Goal: Information Seeking & Learning: Learn about a topic

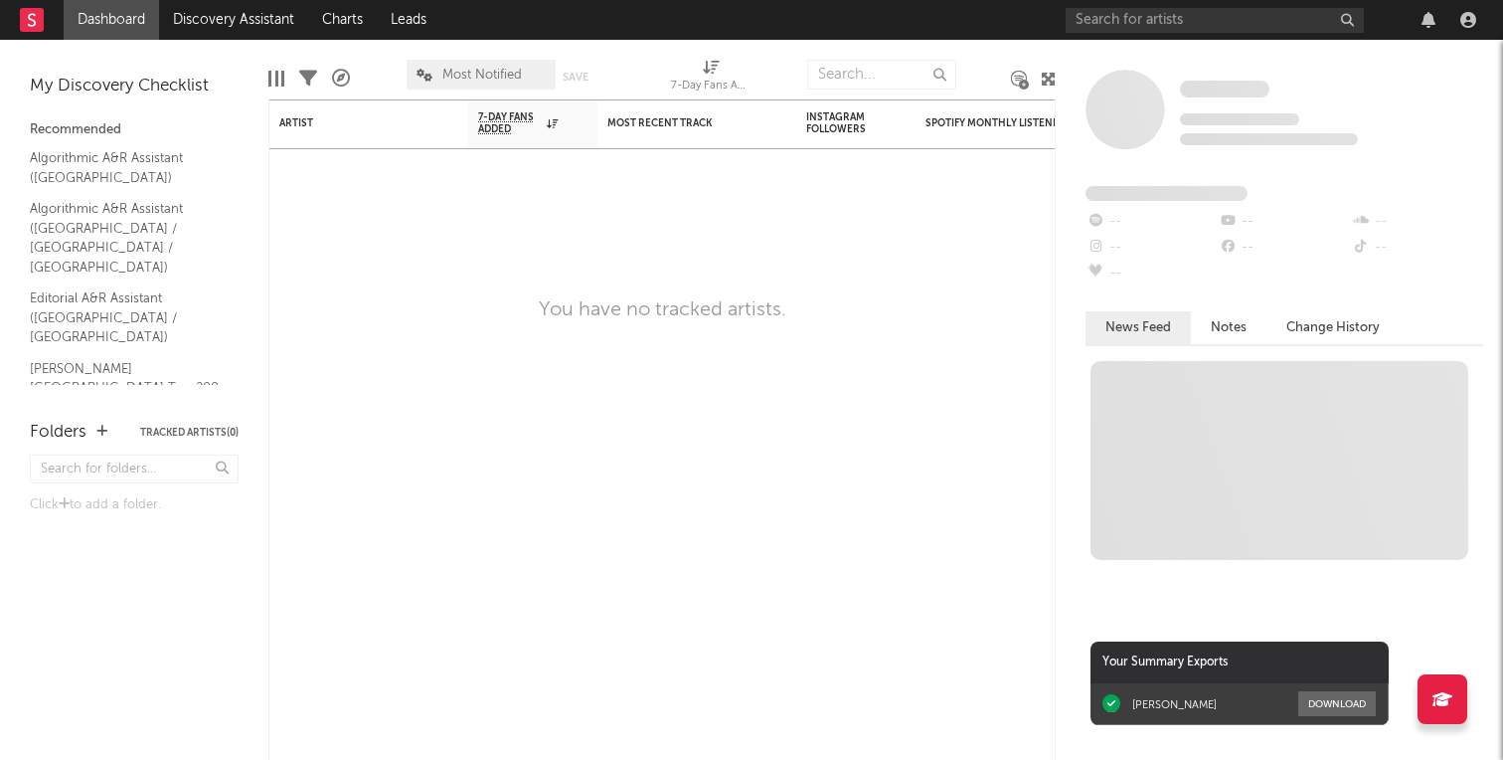
click at [1205, 34] on div at bounding box center [1275, 20] width 418 height 40
click at [1212, 28] on input "text" at bounding box center [1215, 20] width 298 height 25
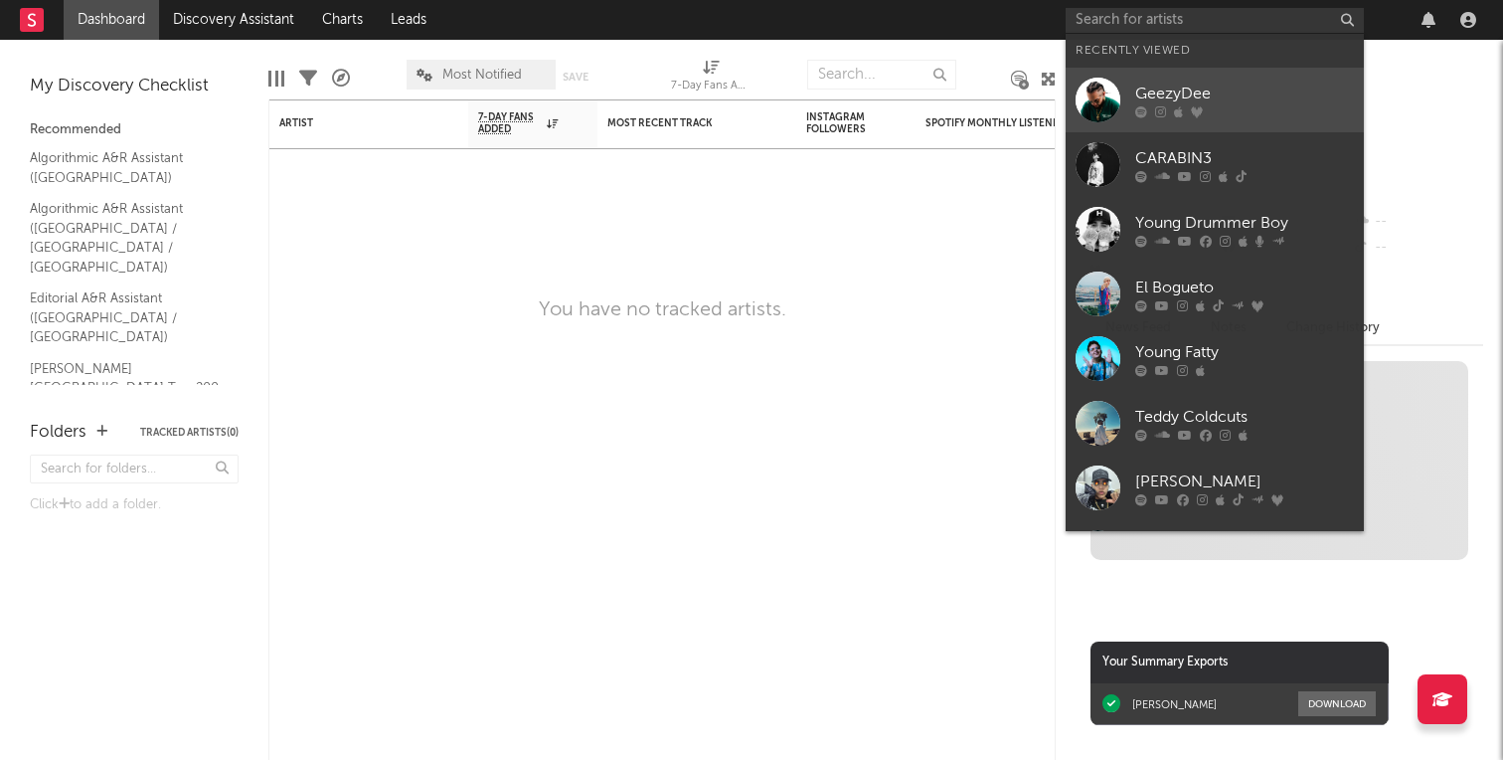
click at [1209, 85] on div "GeezyDee" at bounding box center [1245, 94] width 219 height 24
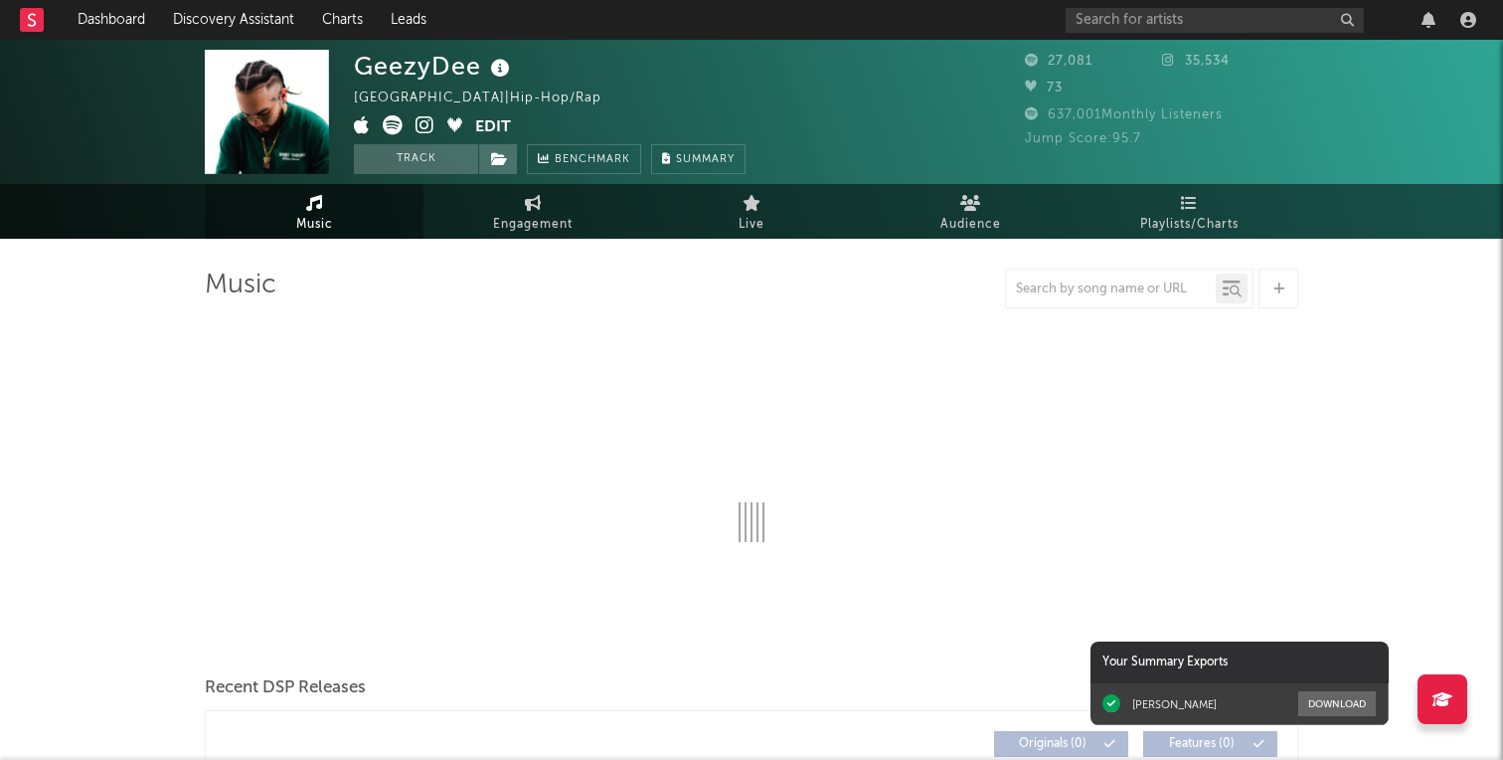
select select "1w"
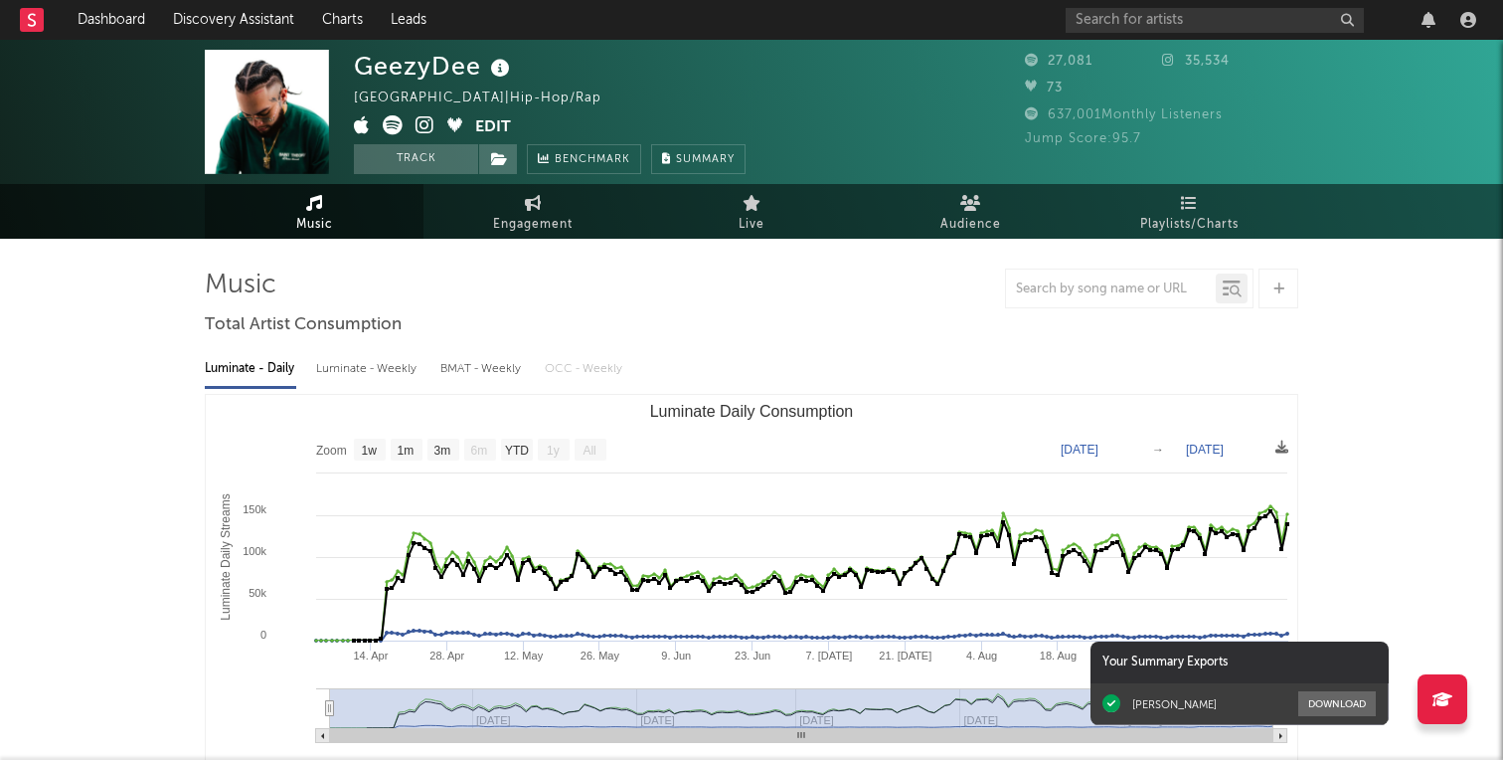
click at [1427, 696] on div at bounding box center [1443, 699] width 50 height 50
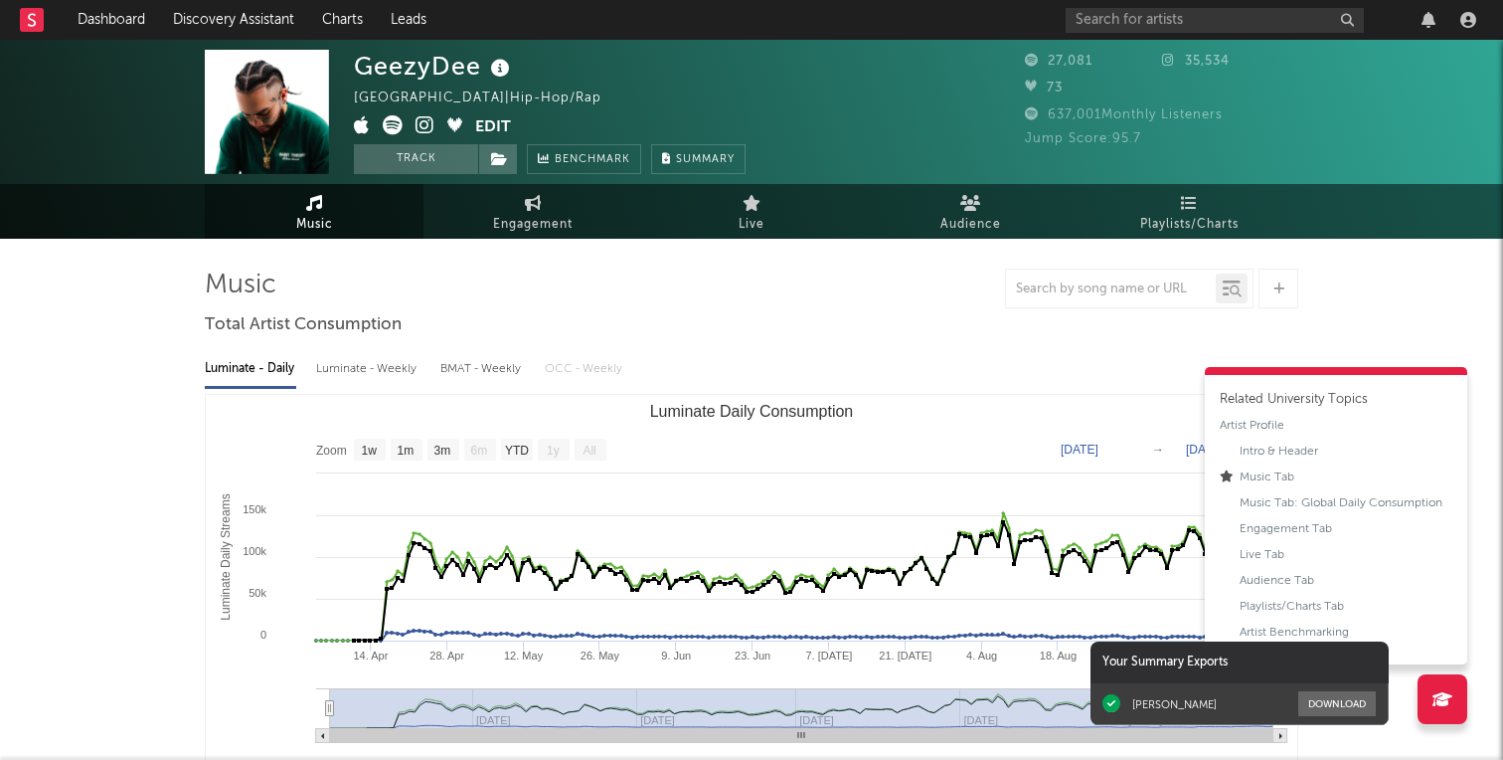
click at [1427, 696] on div at bounding box center [1443, 699] width 50 height 50
click at [1471, 20] on icon "button" at bounding box center [1469, 20] width 16 height 16
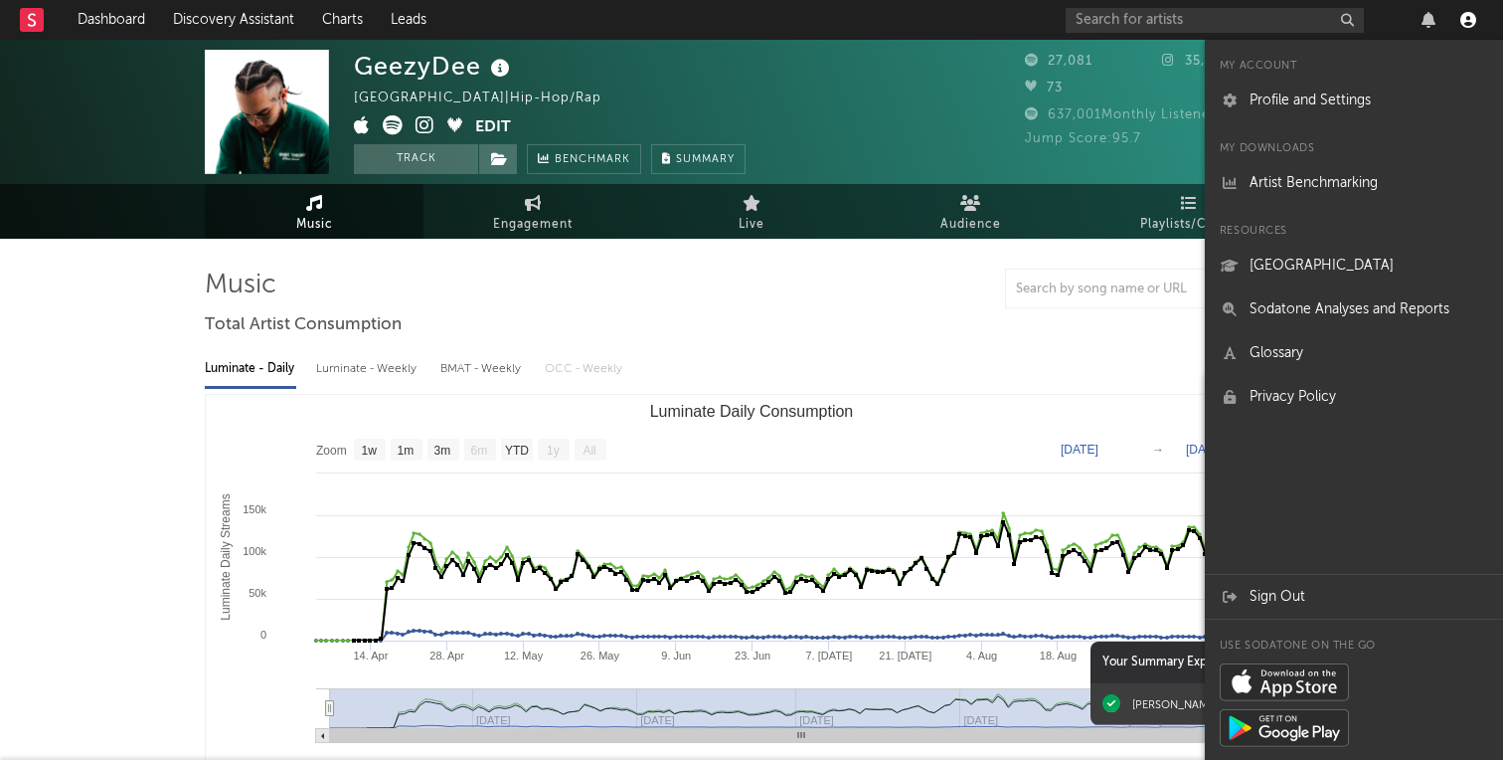
click at [1471, 20] on icon "button" at bounding box center [1469, 20] width 16 height 16
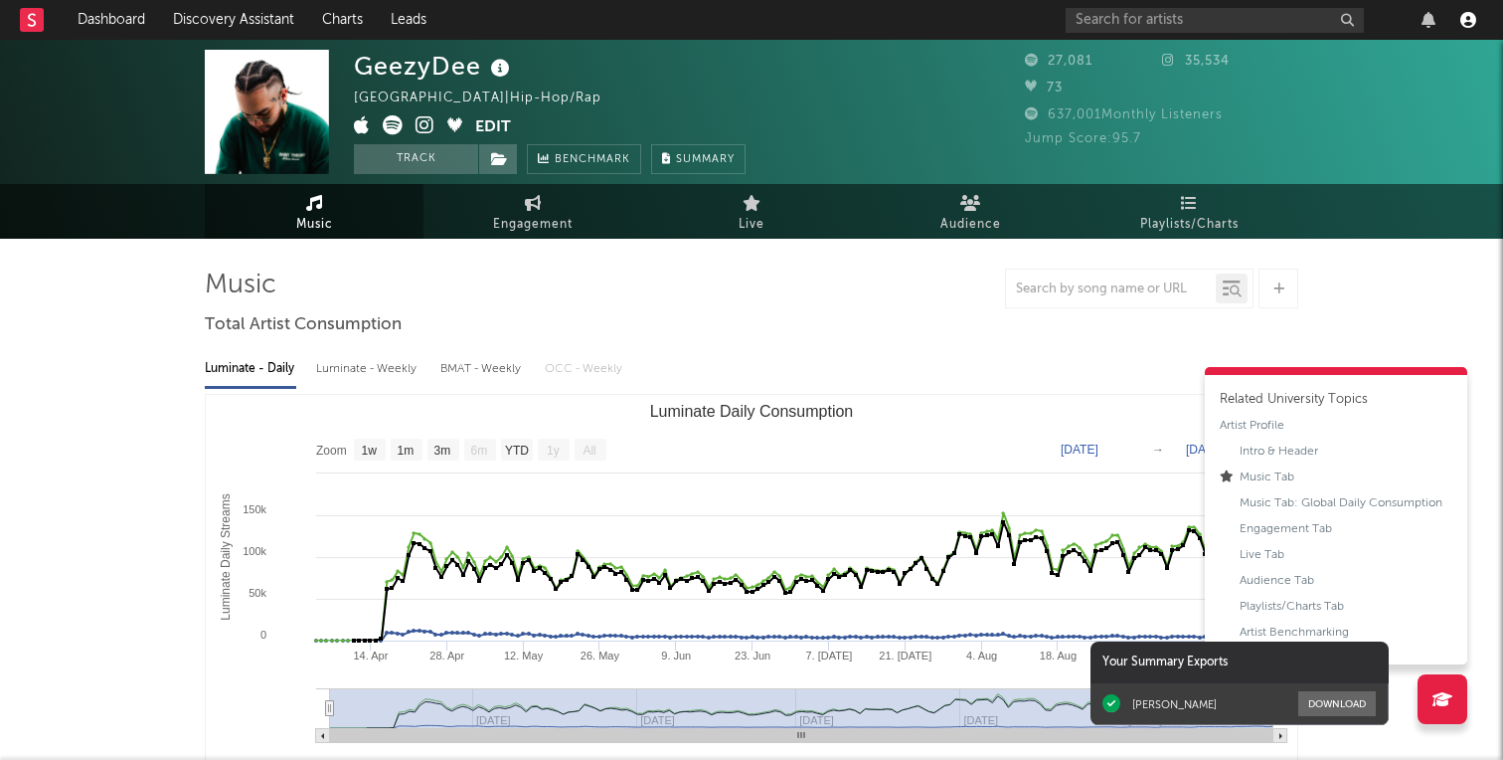
click at [1471, 20] on icon "button" at bounding box center [1469, 20] width 16 height 16
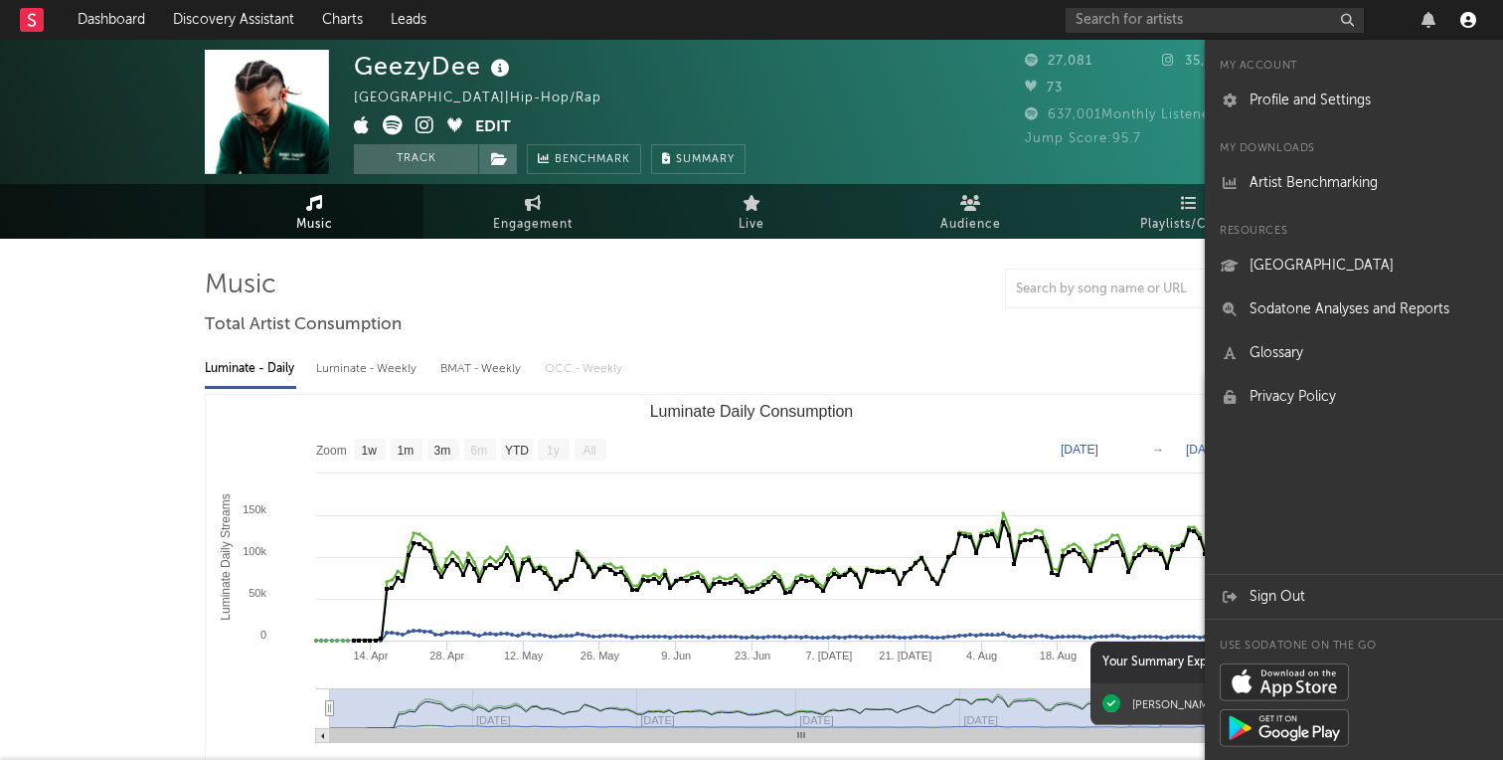
click at [1471, 20] on icon "button" at bounding box center [1469, 20] width 16 height 16
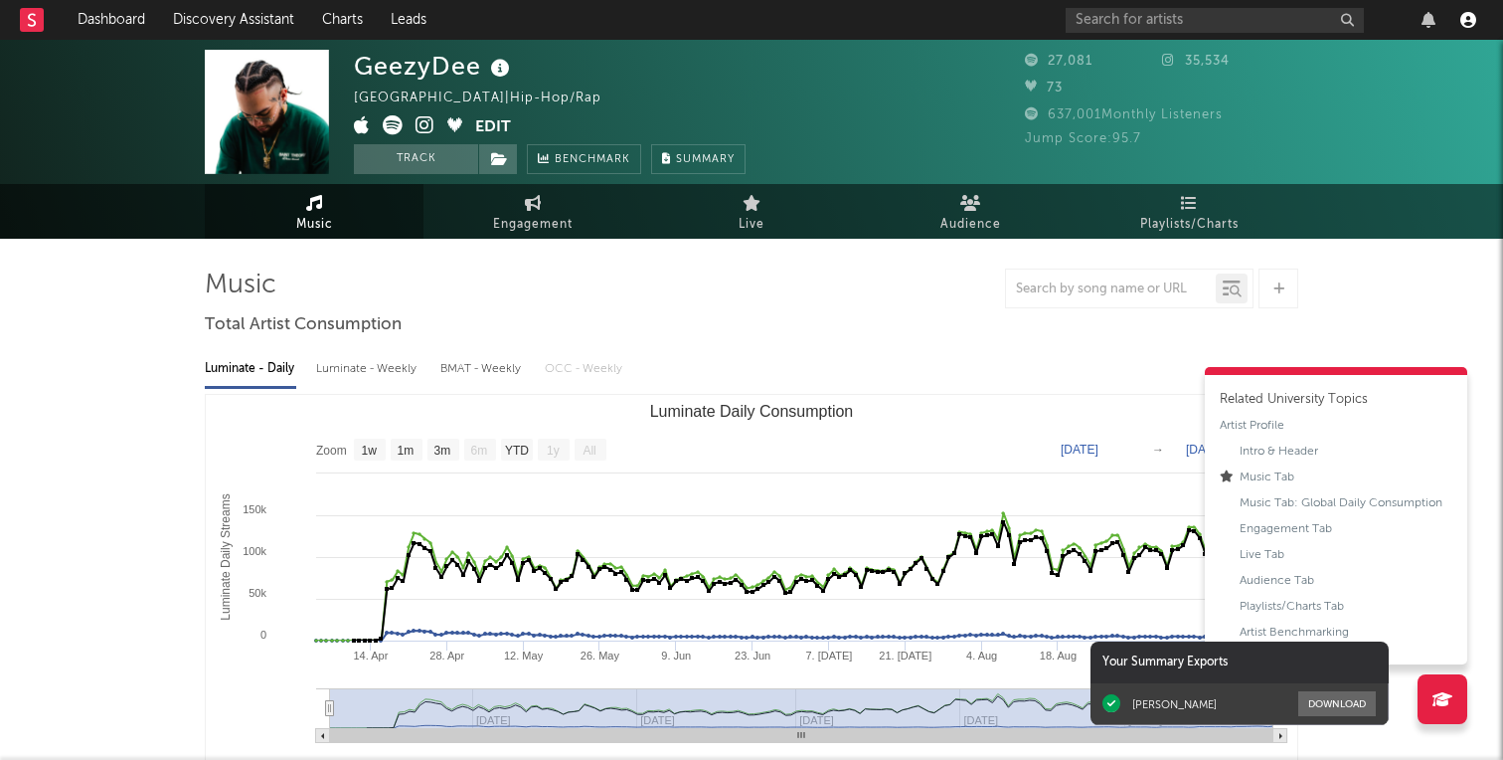
click at [1469, 23] on icon "button" at bounding box center [1469, 20] width 16 height 16
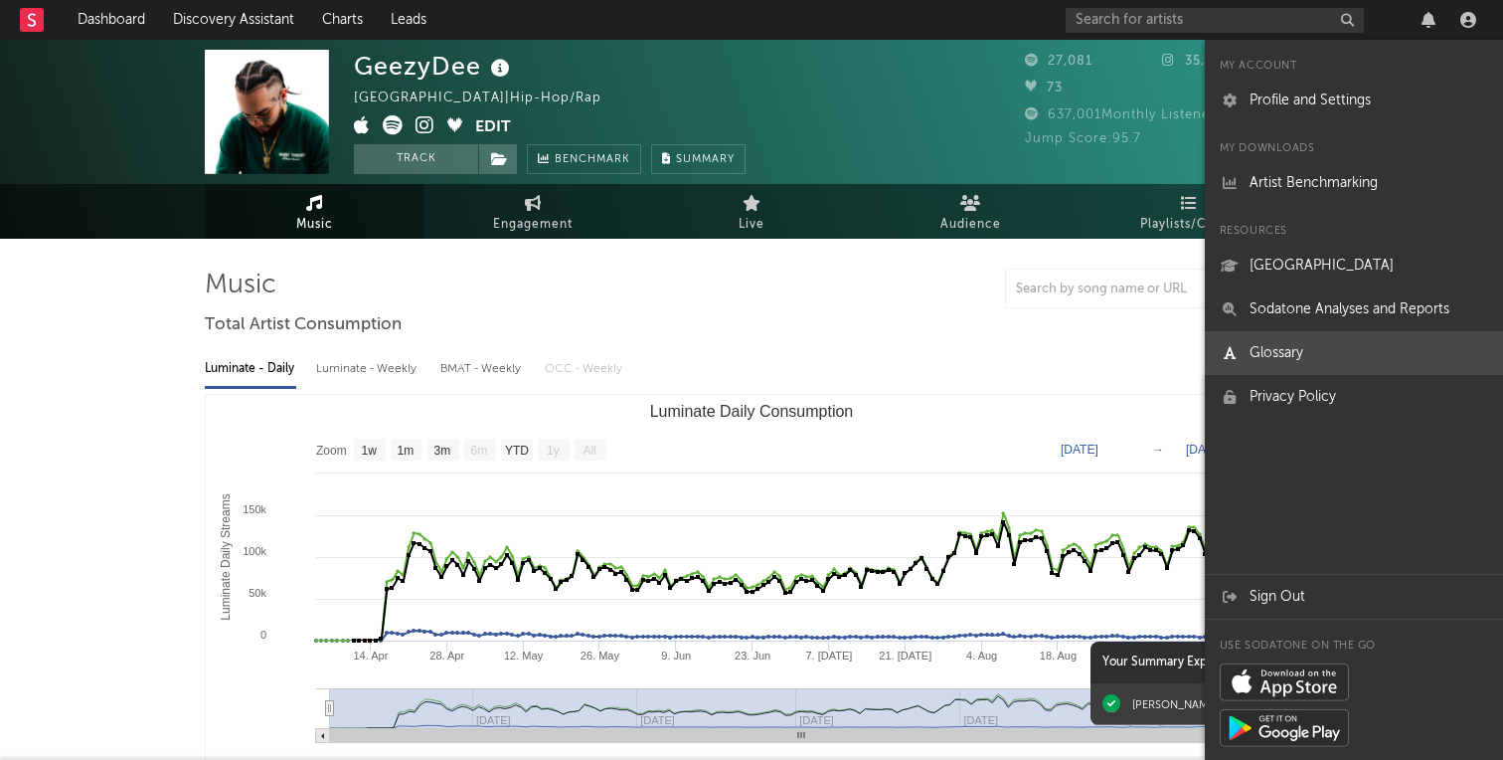
click at [1308, 349] on link "Glossary" at bounding box center [1354, 353] width 298 height 44
click at [977, 37] on nav "Dashboard Discovery Assistant Charts Leads" at bounding box center [751, 20] width 1503 height 40
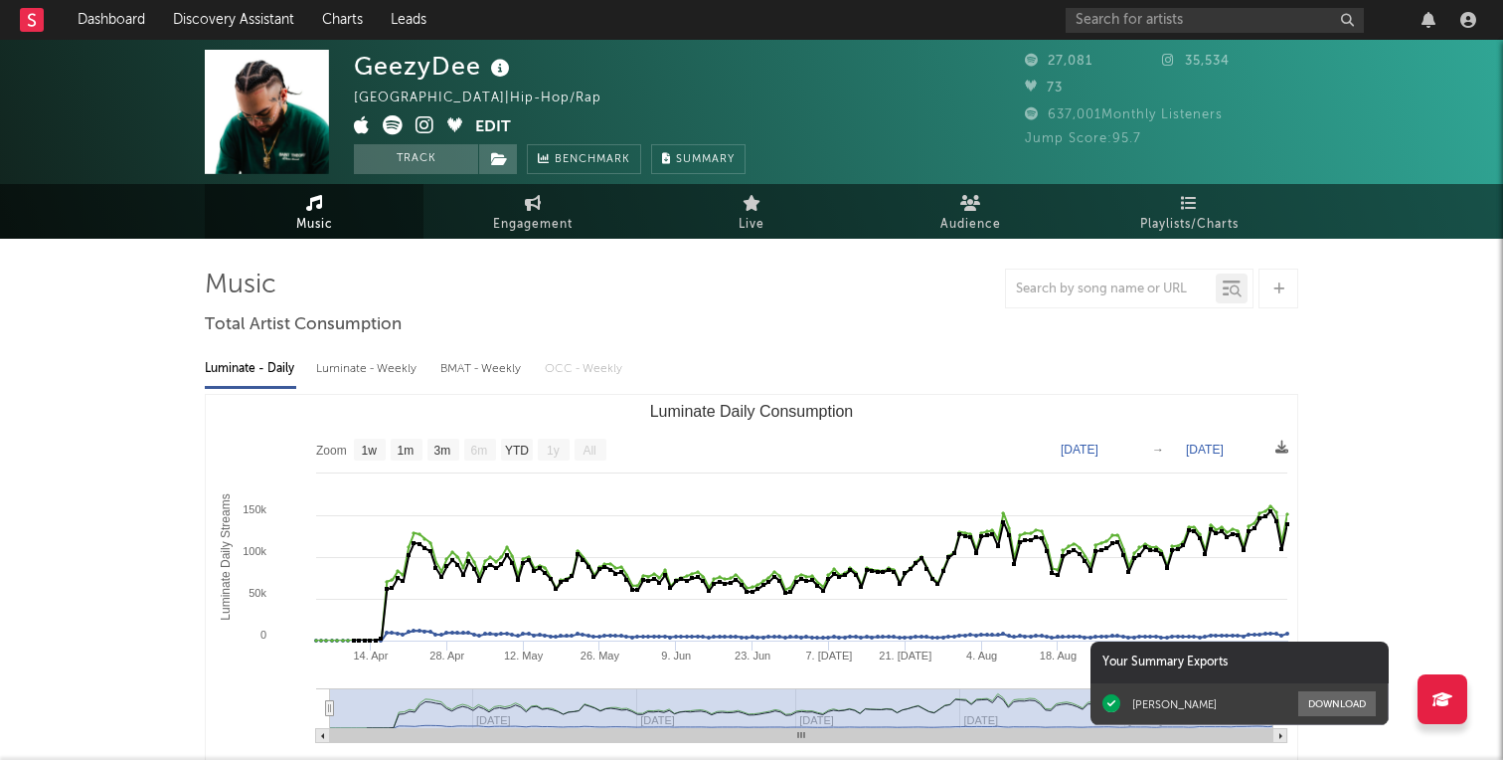
click at [1031, 83] on icon at bounding box center [1031, 86] width 12 height 12
click at [1062, 140] on span "Jump Score: 95.7" at bounding box center [1083, 138] width 116 height 13
click at [1032, 66] on icon at bounding box center [1035, 60] width 20 height 13
click at [265, 30] on link "Discovery Assistant" at bounding box center [233, 20] width 149 height 40
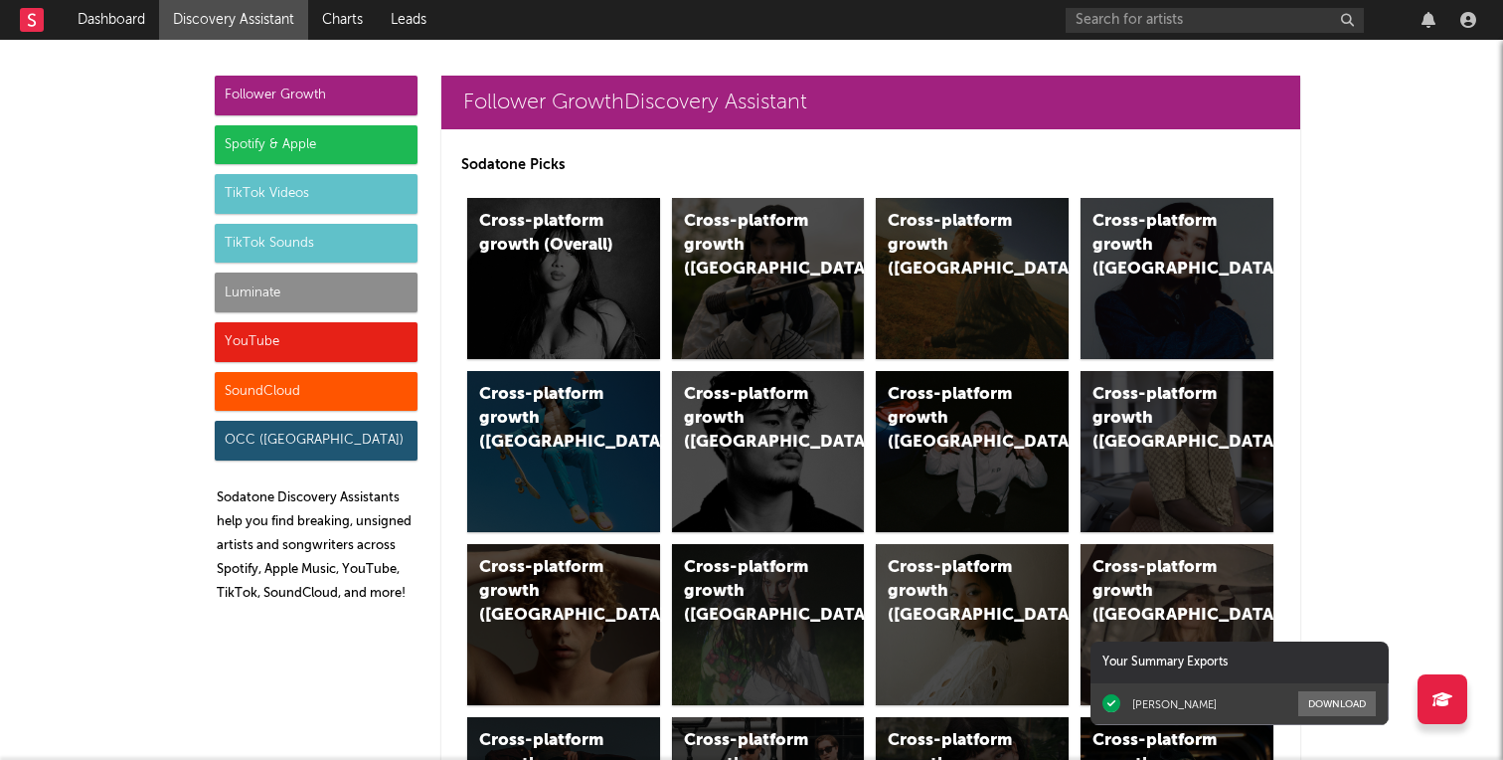
click at [316, 306] on div "Luminate" at bounding box center [316, 292] width 203 height 40
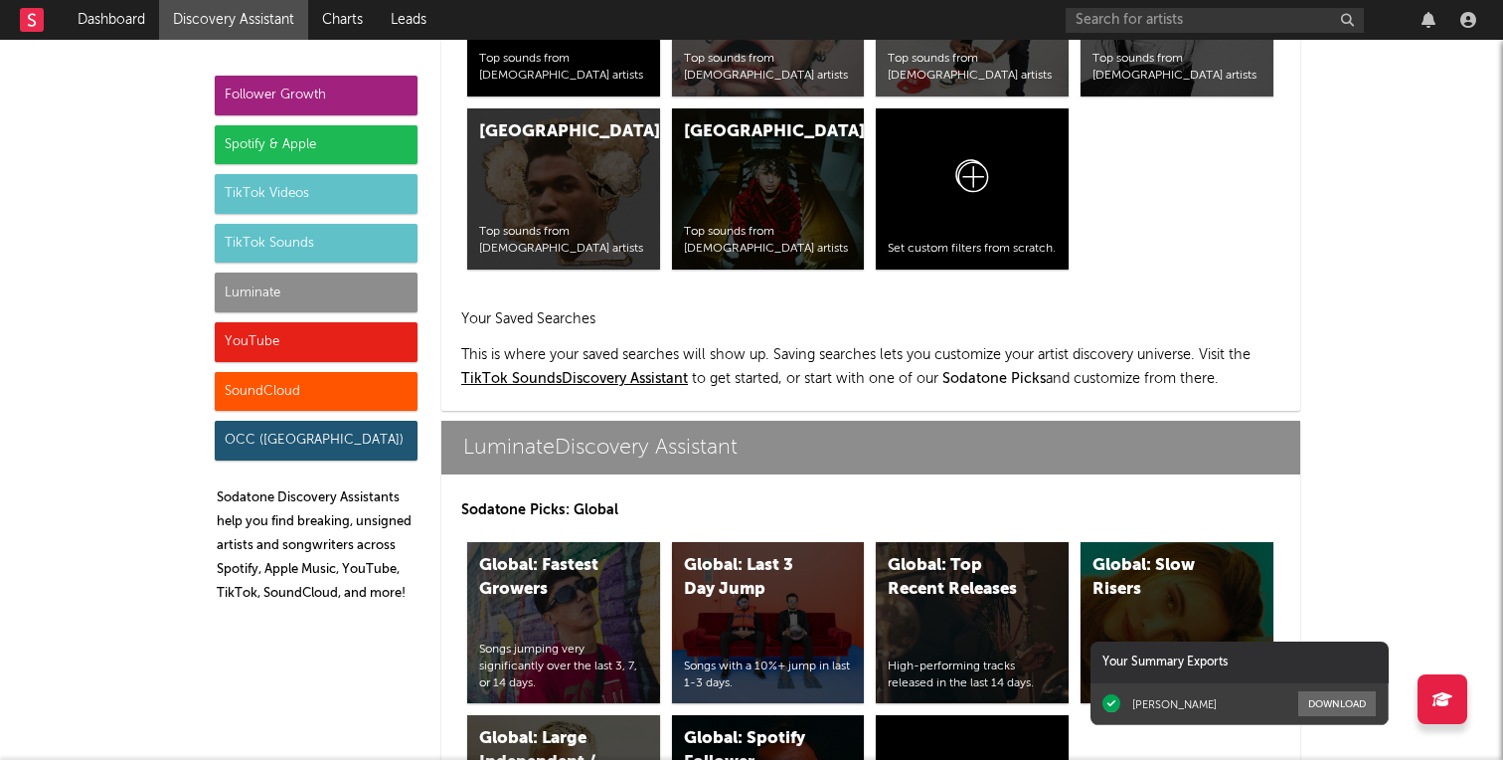
scroll to position [8734, 0]
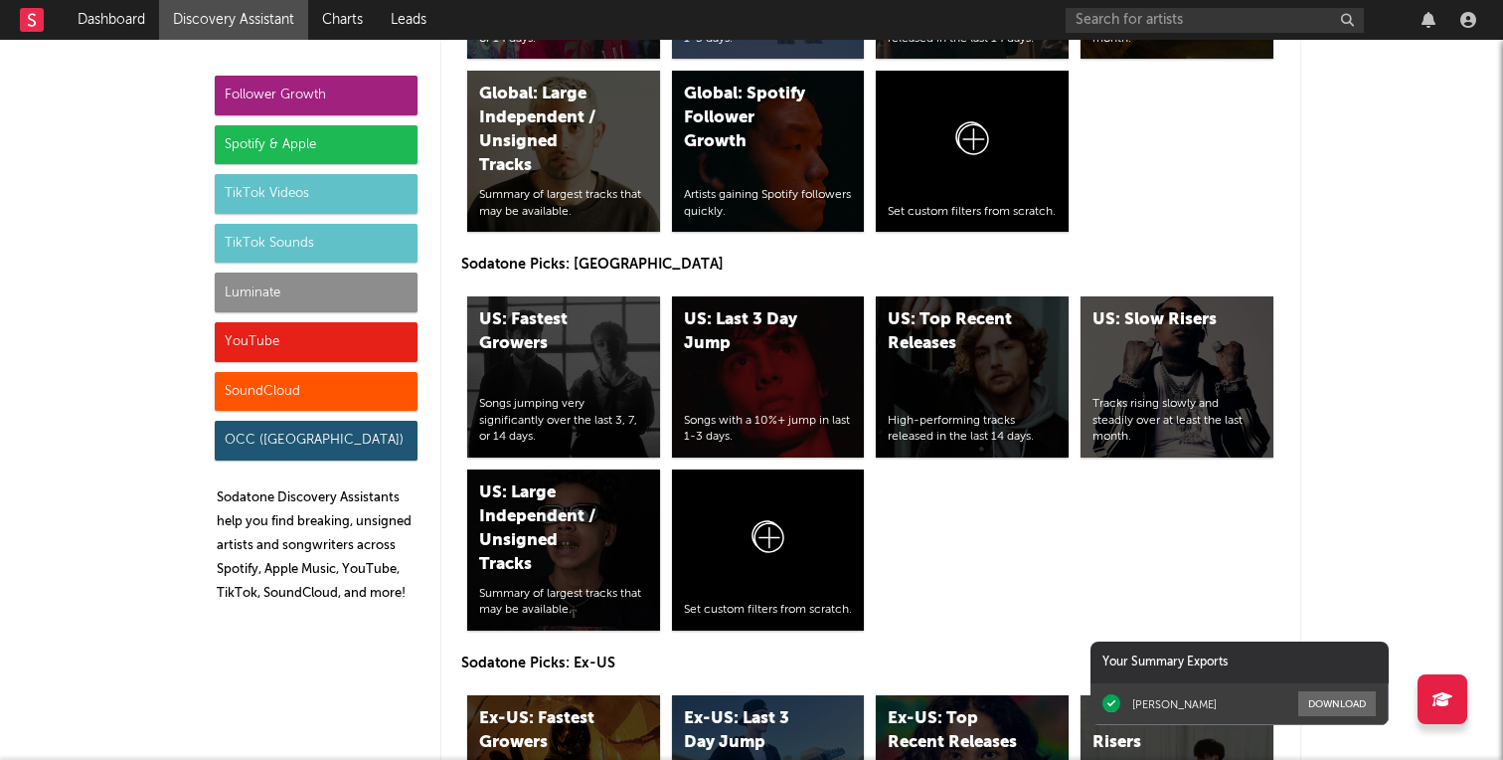
click at [259, 297] on div "Luminate" at bounding box center [316, 292] width 203 height 40
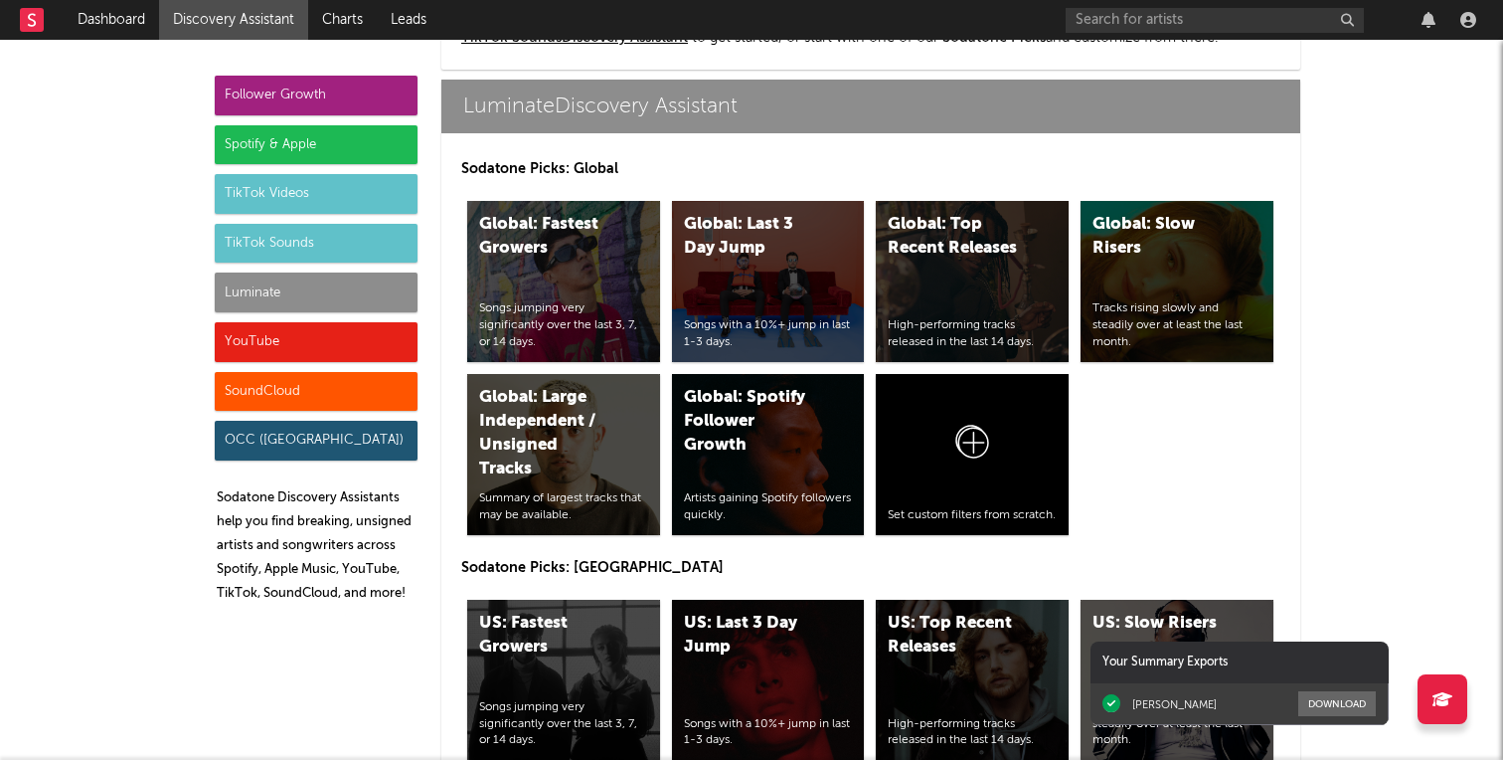
click at [332, 144] on div "Spotify & Apple" at bounding box center [316, 145] width 203 height 40
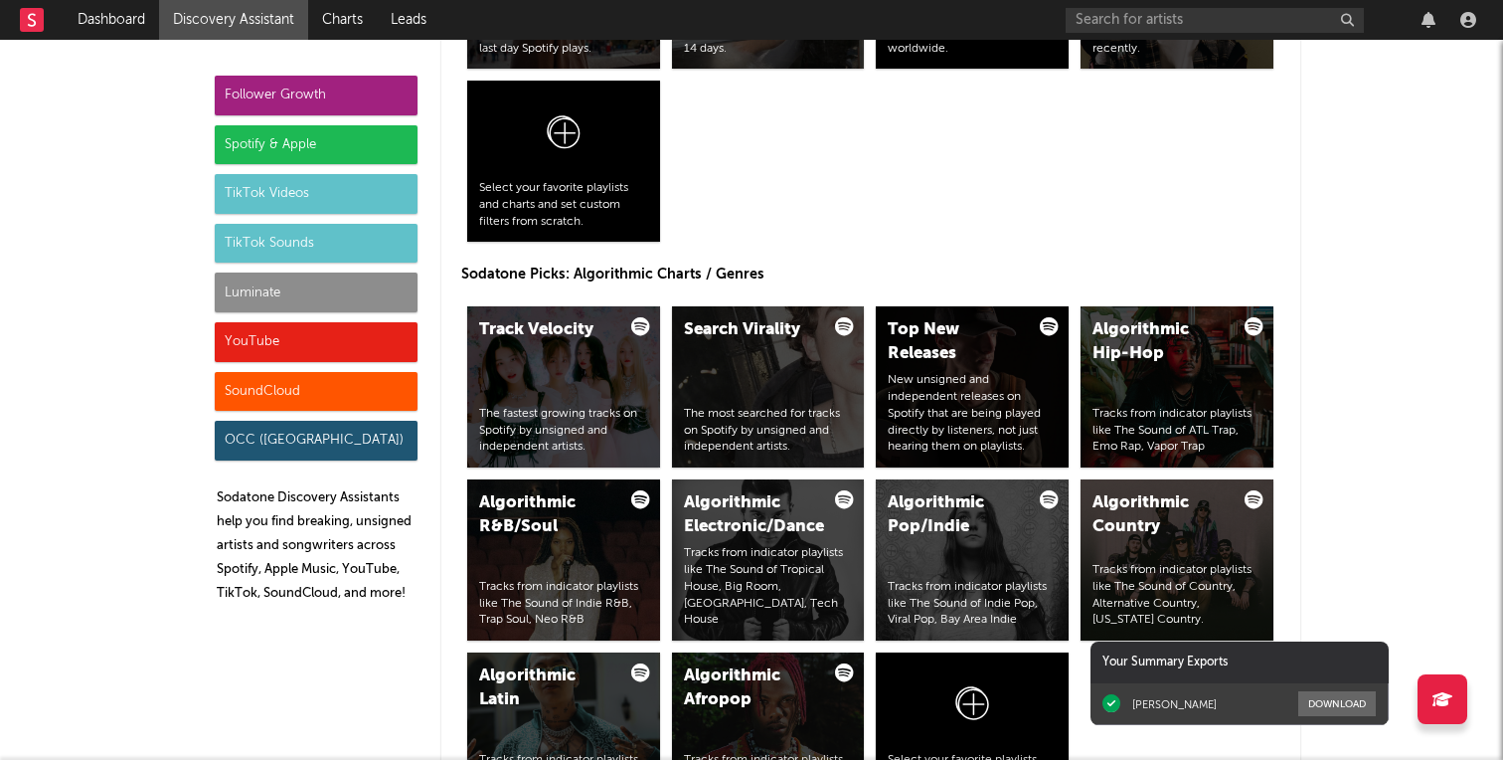
scroll to position [1988, 0]
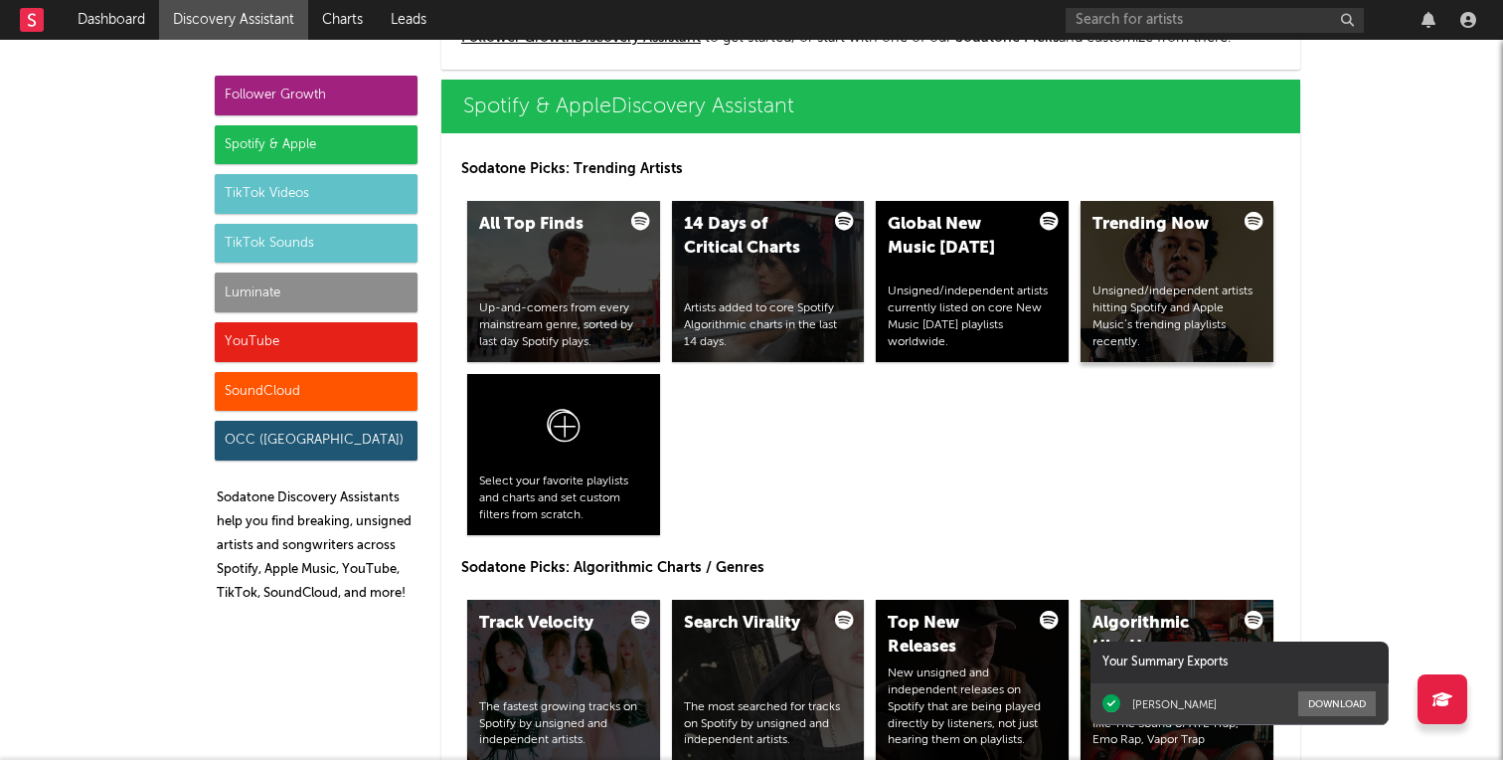
click at [1113, 325] on div "Unsigned/independent artists hitting Spotify and Apple Music’s trending playlis…" at bounding box center [1177, 316] width 169 height 67
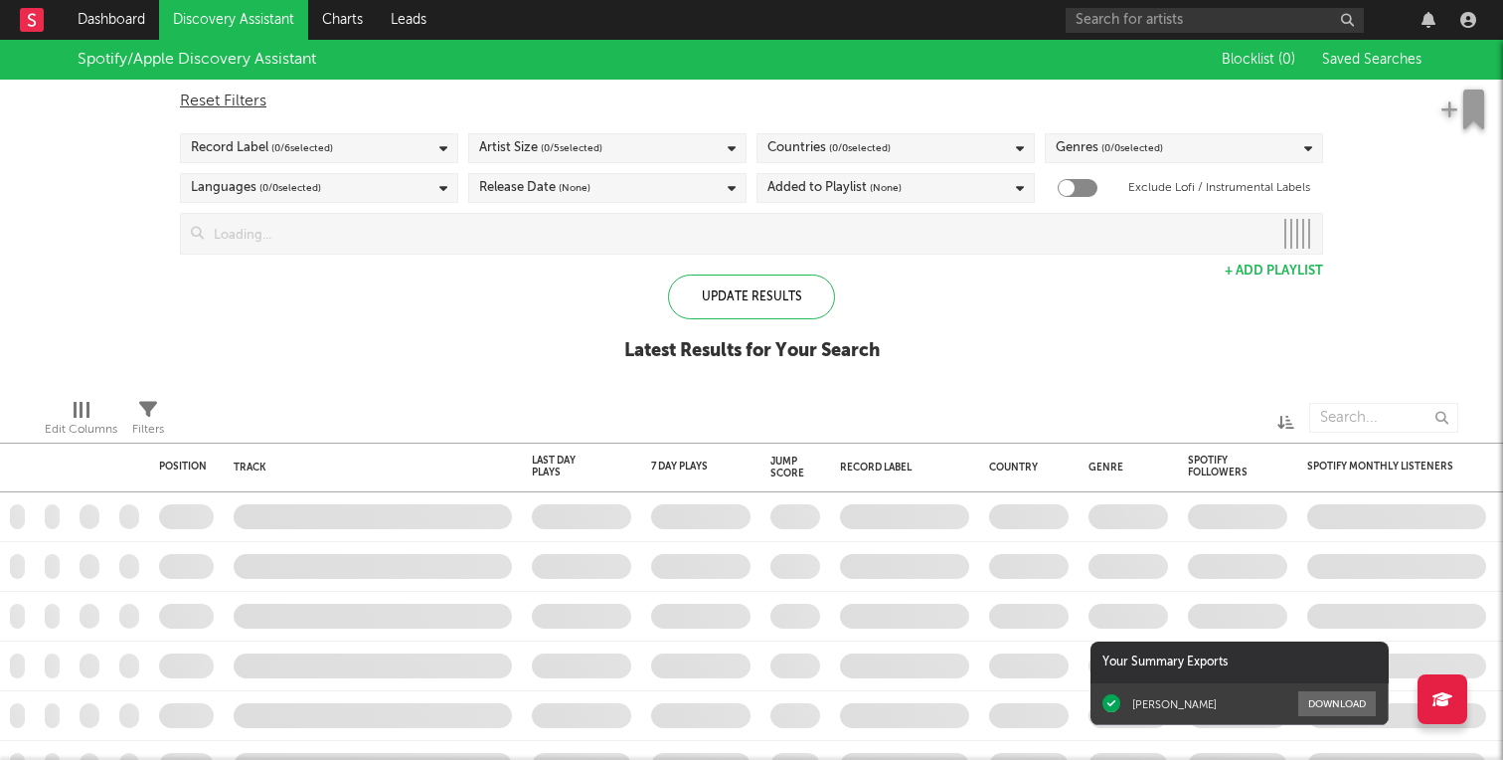
checkbox input "true"
